Goal: Find contact information: Find contact information

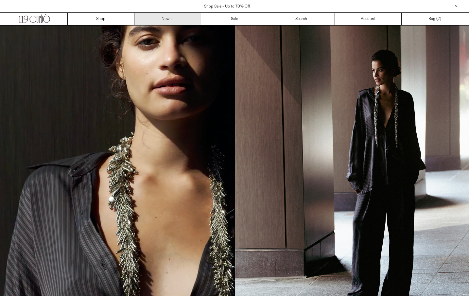
click at [169, 16] on link "New In" at bounding box center [168, 19] width 67 height 12
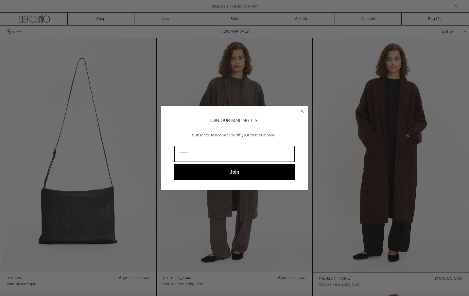
click at [33, 18] on div "Close dialog JOIN OUR MAILING LIST Subscribe to receive 10% off your first purc…" at bounding box center [234, 148] width 469 height 296
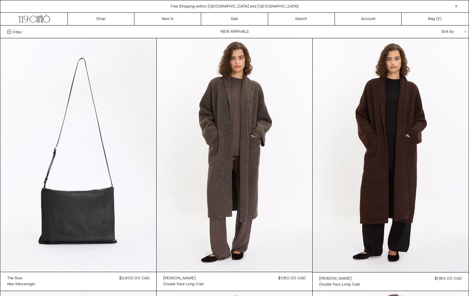
click at [33, 18] on icon ".cls-1, .cls-2 { fill: #231f20; stroke: #231f20; stroke-miterlimit: 10; stroke-…" at bounding box center [34, 17] width 32 height 9
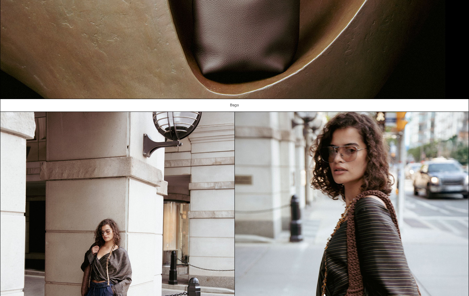
scroll to position [653, 0]
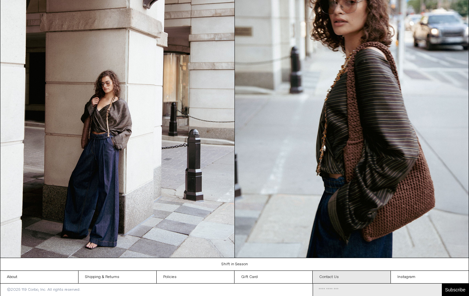
click at [333, 275] on link "Contact Us" at bounding box center [352, 277] width 78 height 12
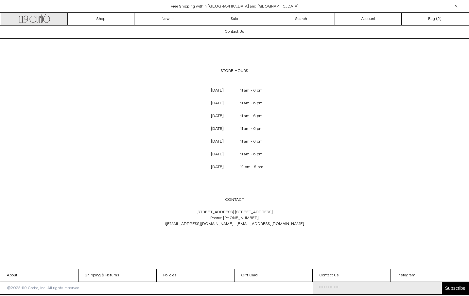
click at [50, 20] on icon at bounding box center [46, 19] width 7 height 7
